Goal: Obtain resource: Download file/media

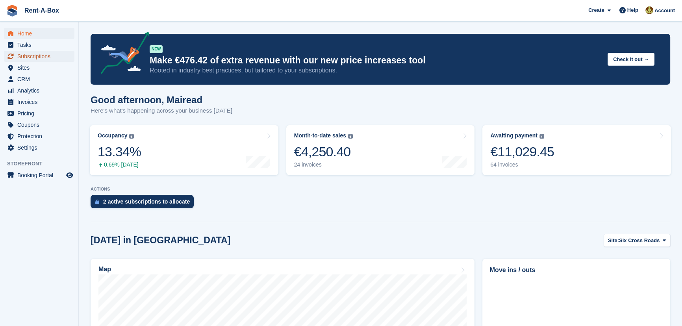
click at [24, 56] on span "Subscriptions" at bounding box center [40, 56] width 47 height 11
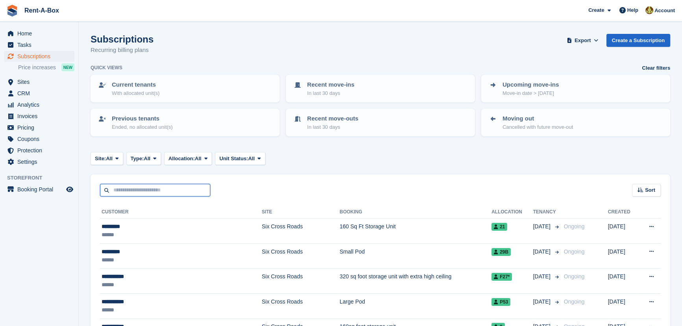
click at [154, 188] on input "text" at bounding box center [155, 190] width 110 height 13
type input "*********"
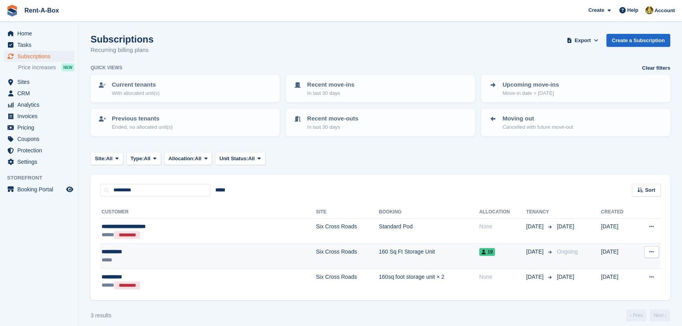
click at [379, 254] on td "160 Sq Ft Storage Unit" at bounding box center [429, 256] width 100 height 25
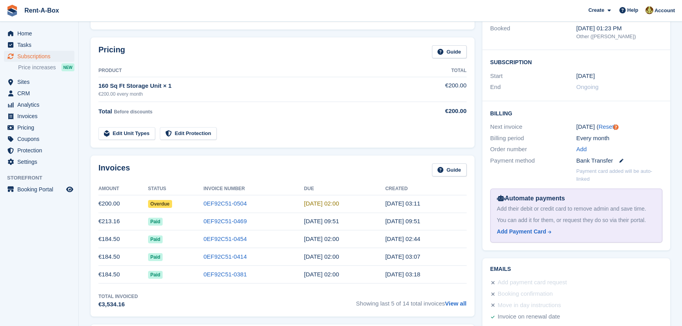
scroll to position [143, 0]
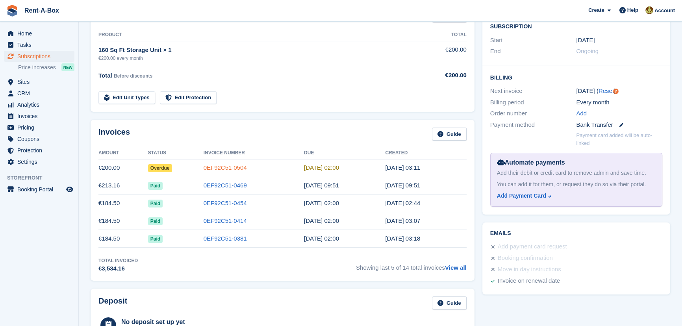
click at [231, 167] on link "0EF92C51-0504" at bounding box center [225, 167] width 43 height 7
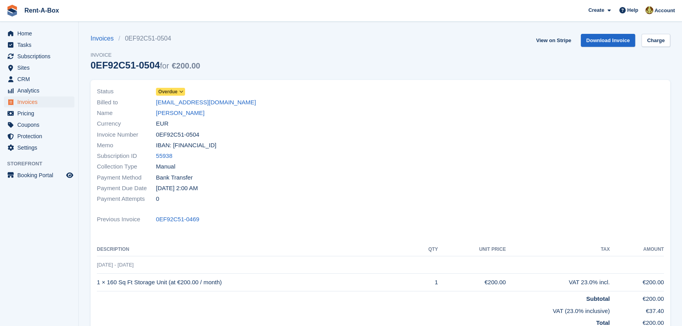
drag, startPoint x: 157, startPoint y: 134, endPoint x: 212, endPoint y: 135, distance: 55.2
click at [212, 135] on div "Invoice Number 0EF92C51-0504" at bounding box center [236, 134] width 279 height 11
copy span "0EF92C51-0504"
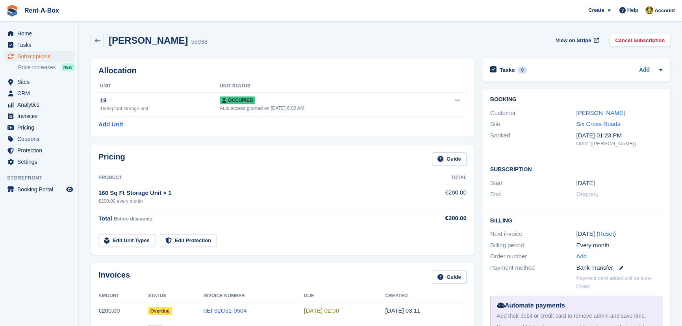
scroll to position [143, 0]
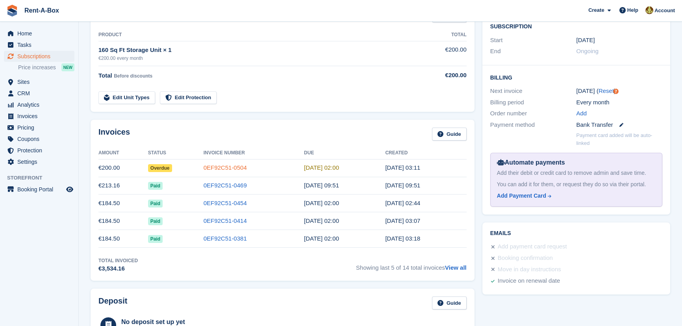
click at [240, 168] on link "0EF92C51-0504" at bounding box center [225, 167] width 43 height 7
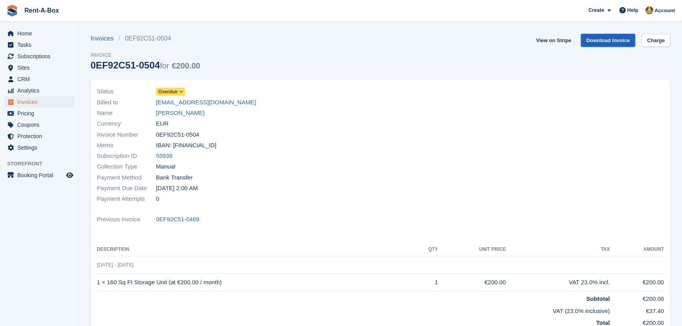
click at [619, 36] on link "Download Invoice" at bounding box center [608, 40] width 55 height 13
click at [181, 91] on icon at bounding box center [181, 91] width 4 height 5
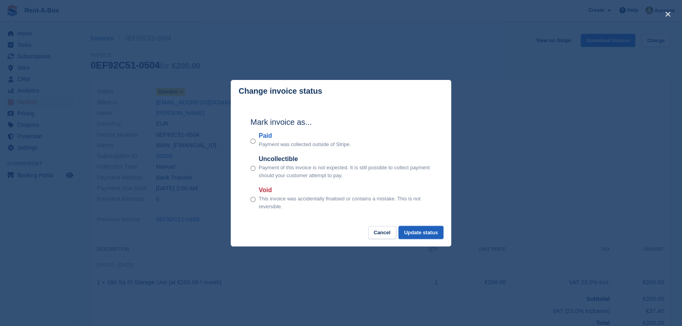
click at [426, 234] on button "Update status" at bounding box center [421, 232] width 45 height 13
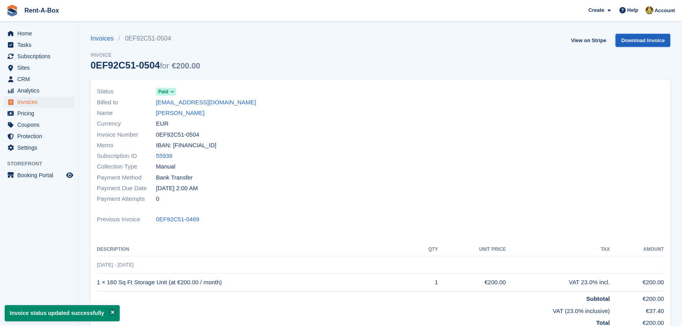
click at [654, 41] on link "Download Invoice" at bounding box center [643, 40] width 55 height 13
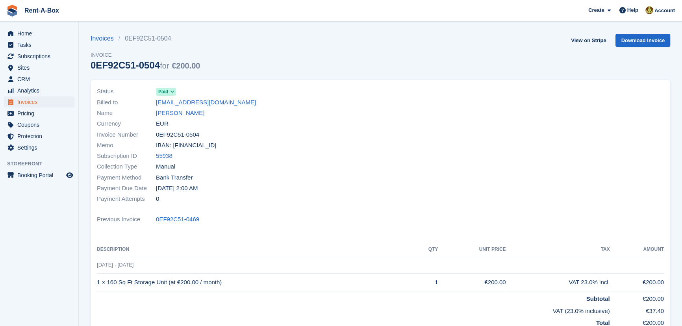
click at [537, 59] on div "Invoices 0EF92C51-0504 Invoice 0EF92C51-0504 for €200.00 View on Stripe Downloa…" at bounding box center [381, 57] width 580 height 46
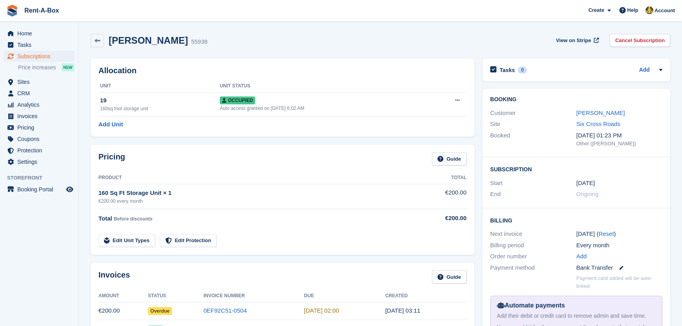
scroll to position [143, 0]
